Goal: Information Seeking & Learning: Learn about a topic

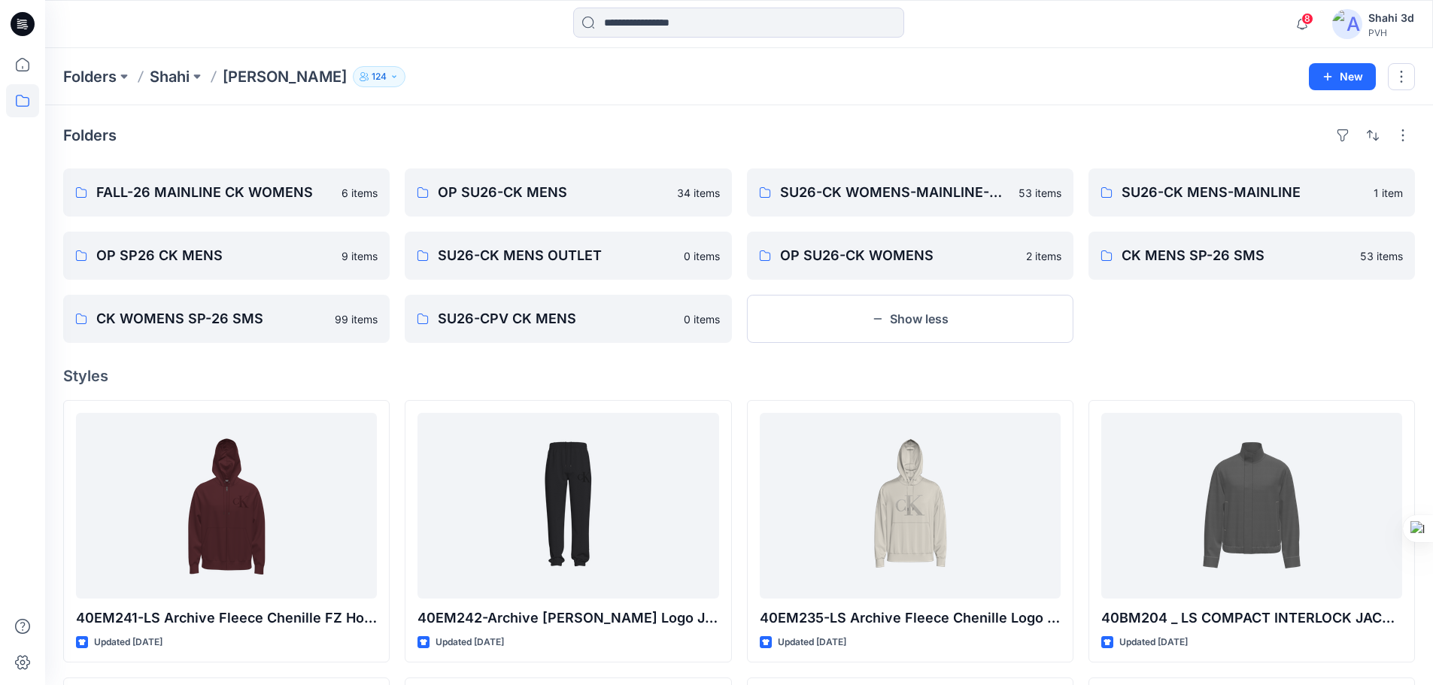
drag, startPoint x: 27, startPoint y: 22, endPoint x: 44, endPoint y: 27, distance: 18.1
click at [27, 22] on icon at bounding box center [23, 24] width 24 height 24
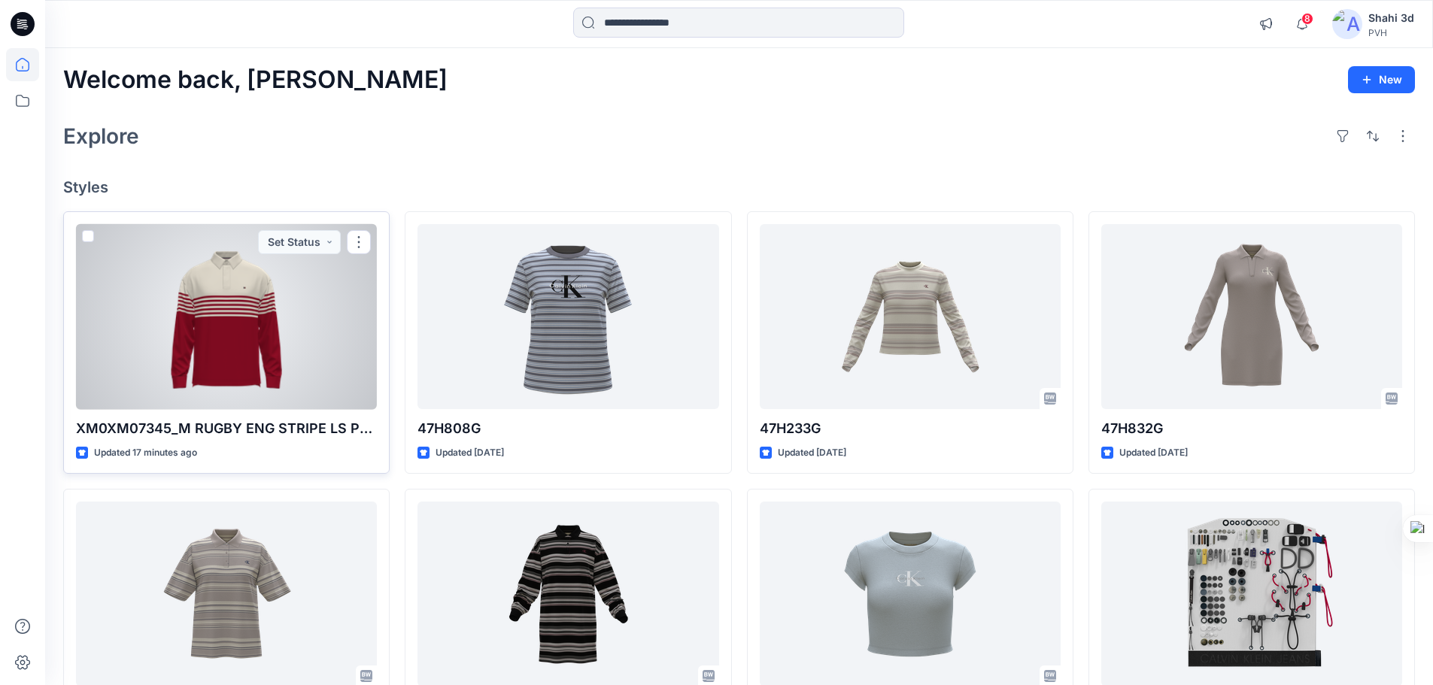
click at [253, 301] on div at bounding box center [226, 317] width 301 height 186
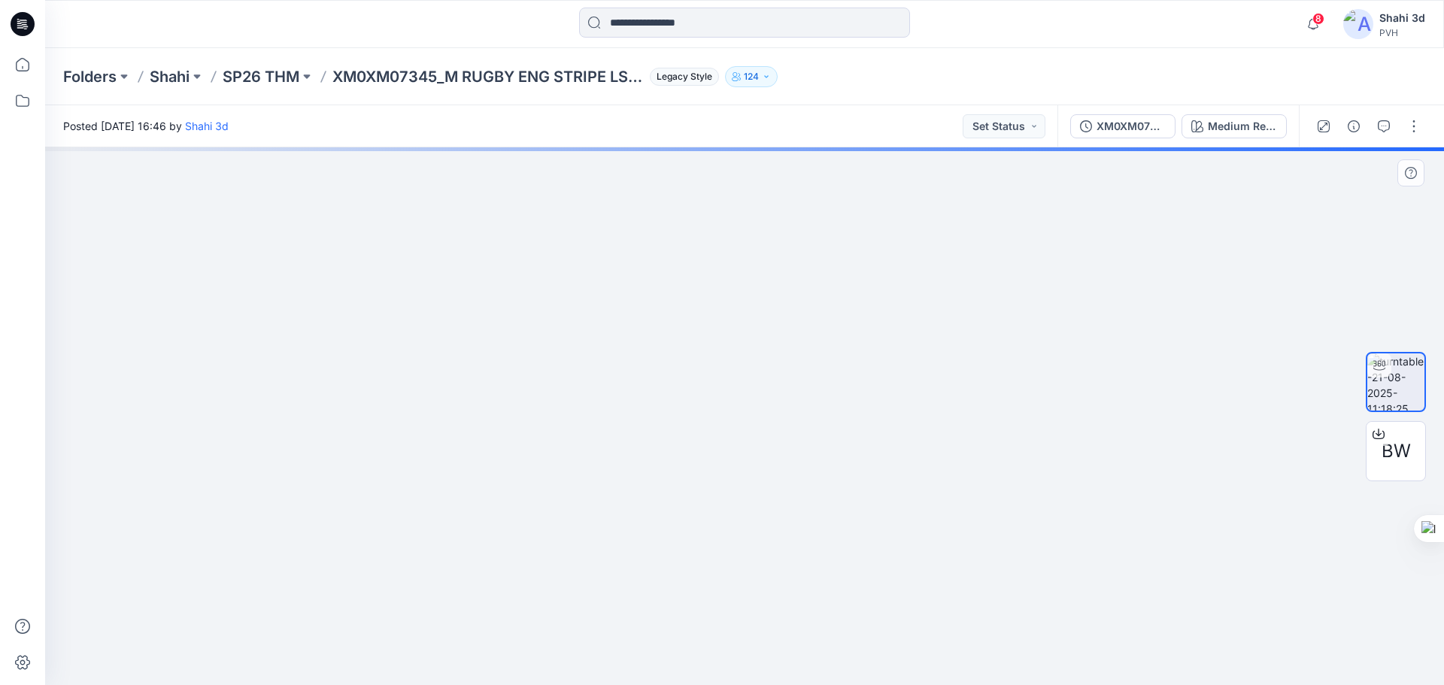
drag, startPoint x: 761, startPoint y: 405, endPoint x: 749, endPoint y: 521, distance: 115.7
click at [721, 561] on img at bounding box center [790, 142] width 1991 height 1086
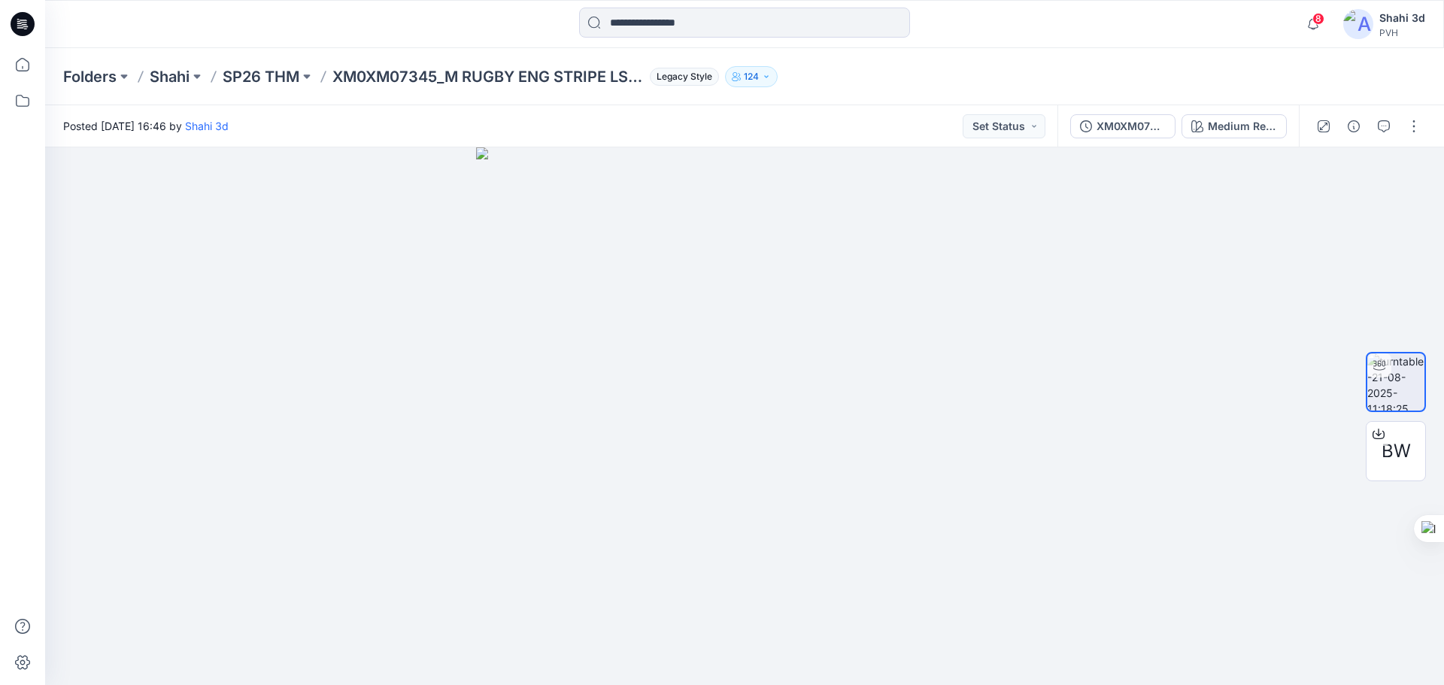
click at [17, 27] on icon at bounding box center [23, 24] width 24 height 24
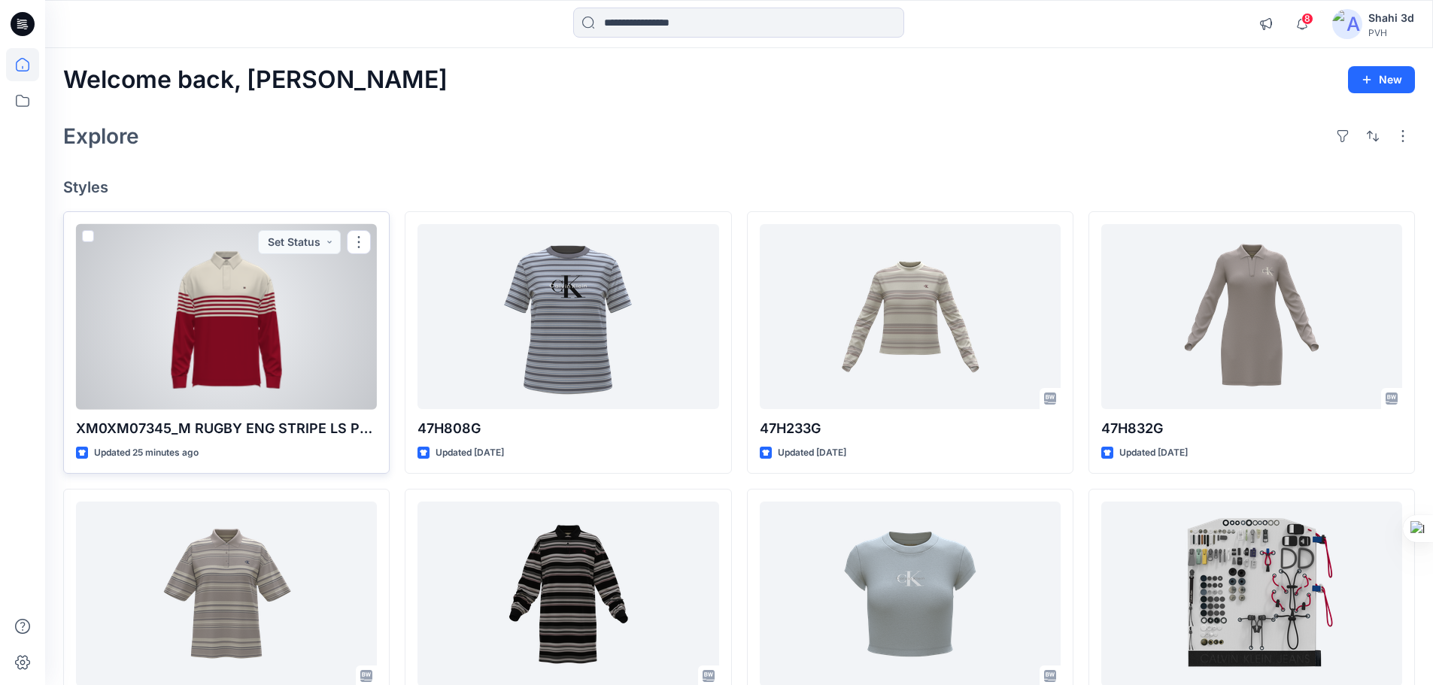
click at [239, 352] on div at bounding box center [226, 317] width 301 height 186
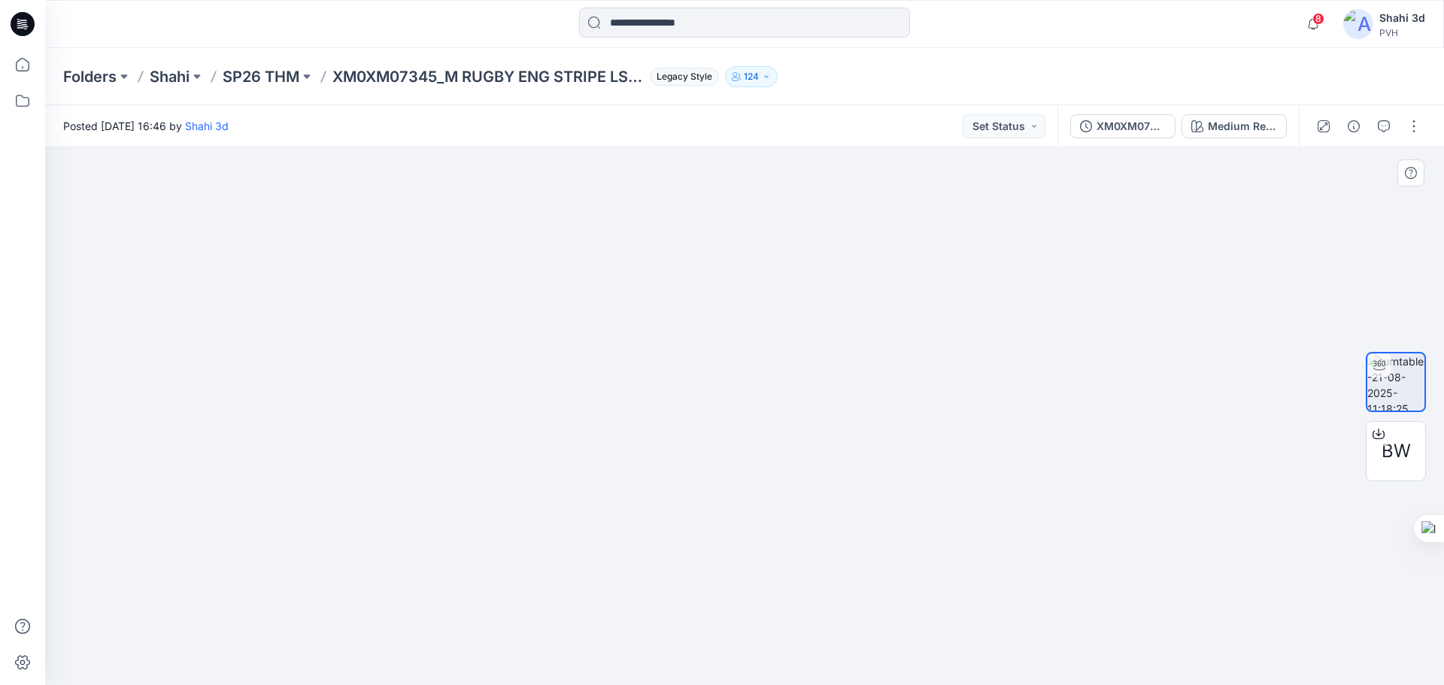
drag, startPoint x: 721, startPoint y: 284, endPoint x: 721, endPoint y: 535, distance: 250.5
click at [721, 535] on img at bounding box center [745, 334] width 1368 height 703
click at [996, 463] on div at bounding box center [744, 416] width 1399 height 538
drag, startPoint x: 988, startPoint y: 470, endPoint x: 805, endPoint y: 480, distance: 183.0
drag, startPoint x: 805, startPoint y: 480, endPoint x: 937, endPoint y: 486, distance: 132.5
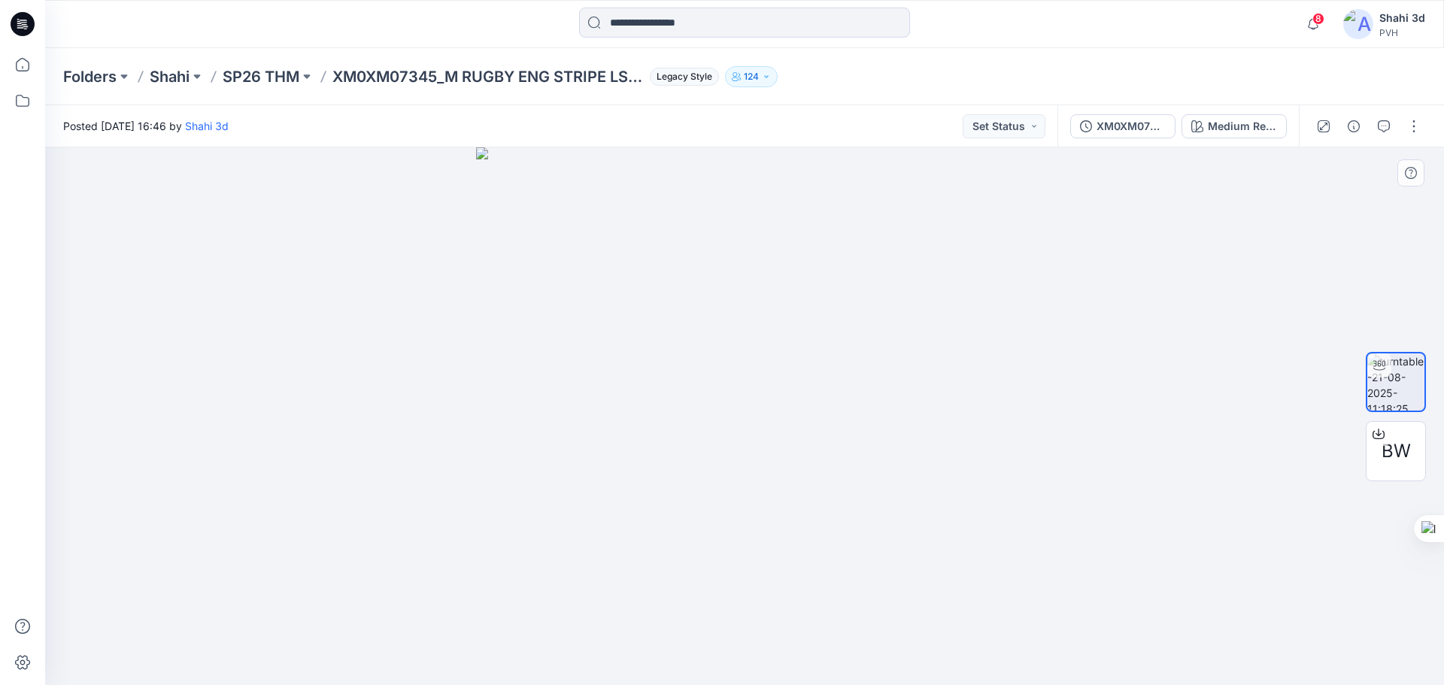
drag, startPoint x: 937, startPoint y: 486, endPoint x: 1006, endPoint y: 530, distance: 82.2
click at [1006, 530] on div at bounding box center [744, 416] width 1399 height 538
